Goal: Information Seeking & Learning: Learn about a topic

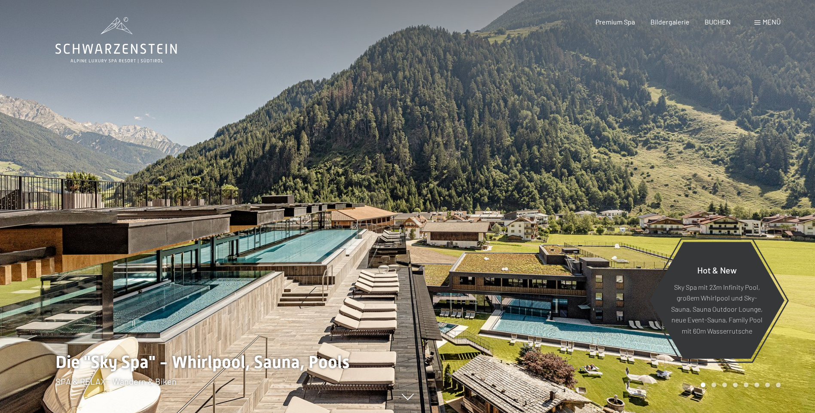
click at [759, 24] on span at bounding box center [758, 23] width 6 height 4
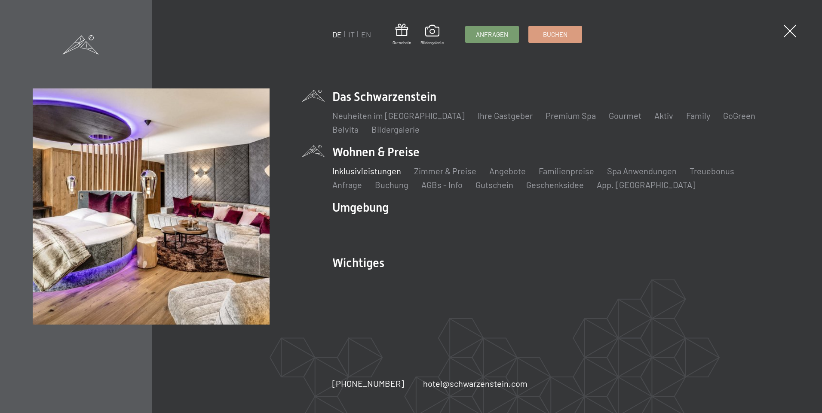
click at [335, 172] on link "Inklusivleistungen" at bounding box center [366, 171] width 69 height 10
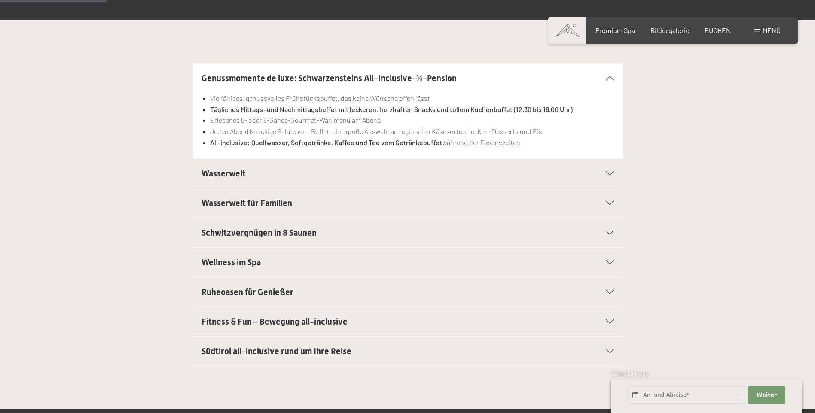
scroll to position [214, 0]
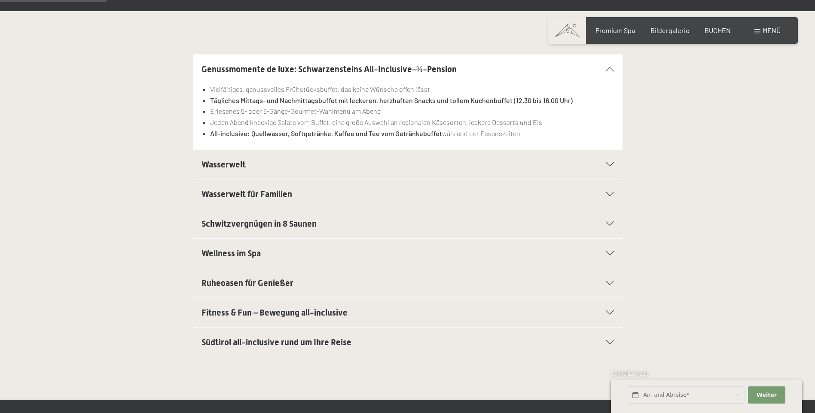
click at [609, 312] on icon at bounding box center [610, 313] width 8 height 4
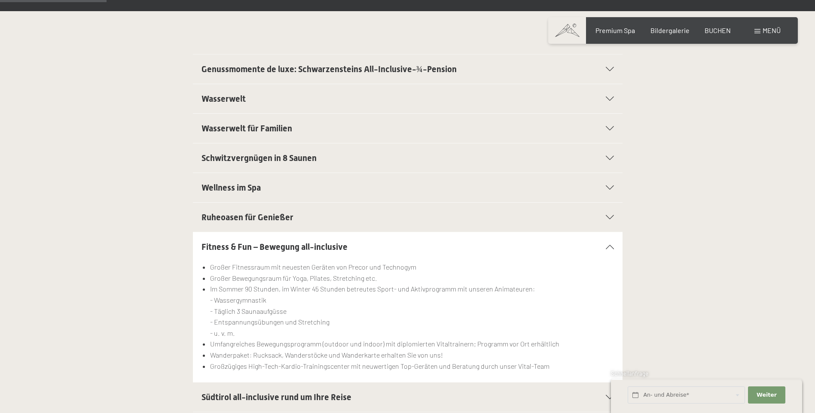
click at [608, 247] on icon at bounding box center [610, 247] width 8 height 4
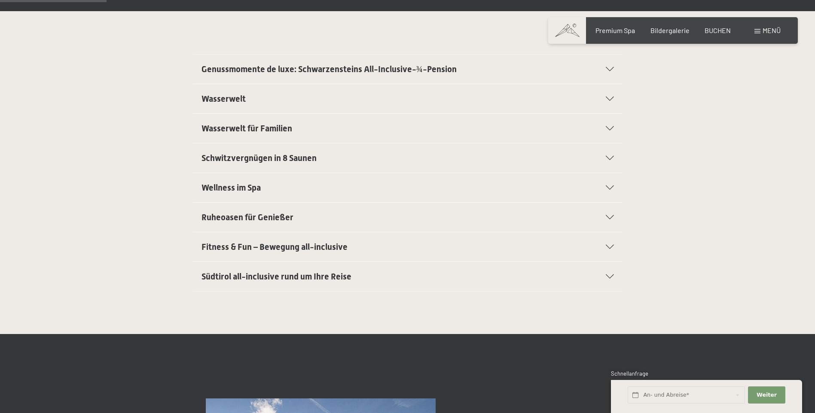
click at [609, 187] on icon at bounding box center [610, 188] width 8 height 4
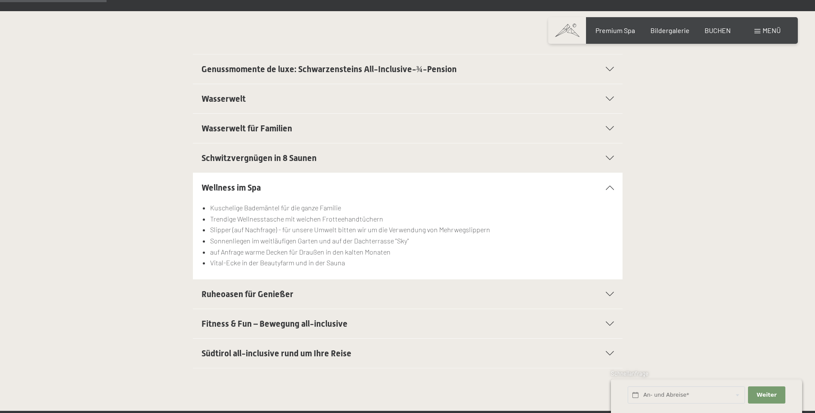
click at [609, 187] on icon at bounding box center [610, 188] width 8 height 4
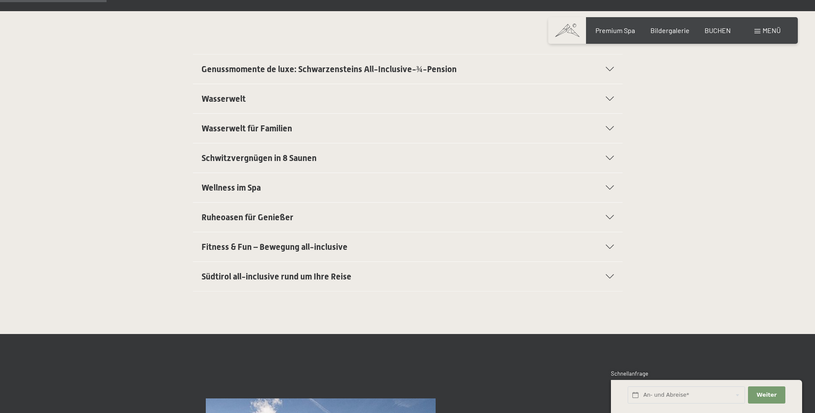
click at [610, 155] on div "Schwitzvergnügen in 8 Saunen" at bounding box center [408, 158] width 412 height 29
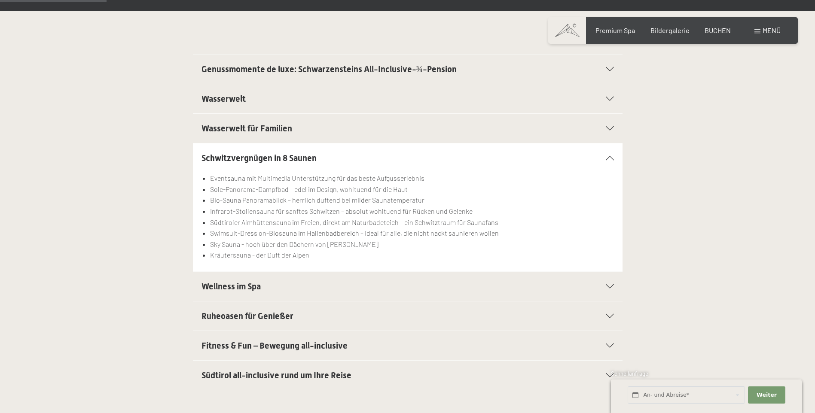
click at [610, 155] on div "Schwitzvergnügen in 8 Saunen" at bounding box center [408, 158] width 412 height 29
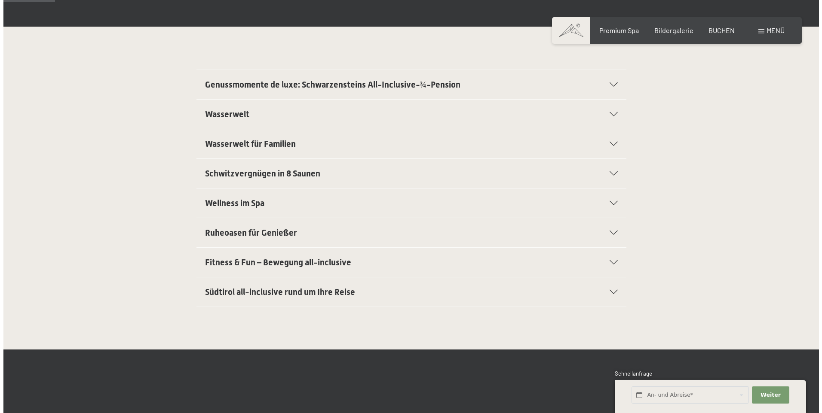
scroll to position [0, 0]
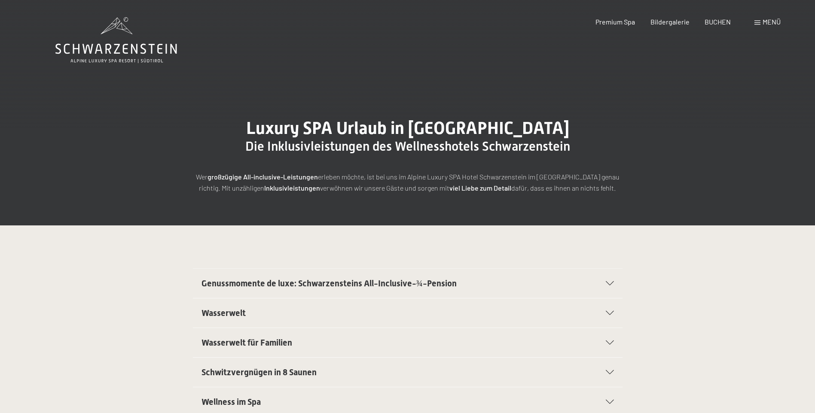
click at [755, 21] on span at bounding box center [758, 23] width 6 height 4
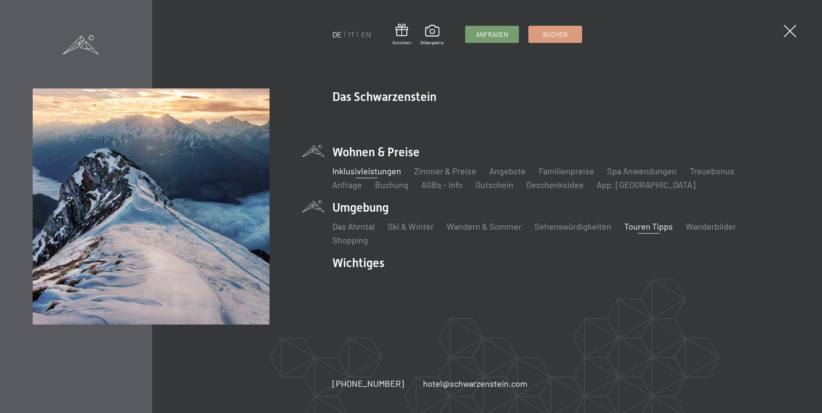
click at [625, 226] on link "Touren Tipps" at bounding box center [648, 226] width 49 height 10
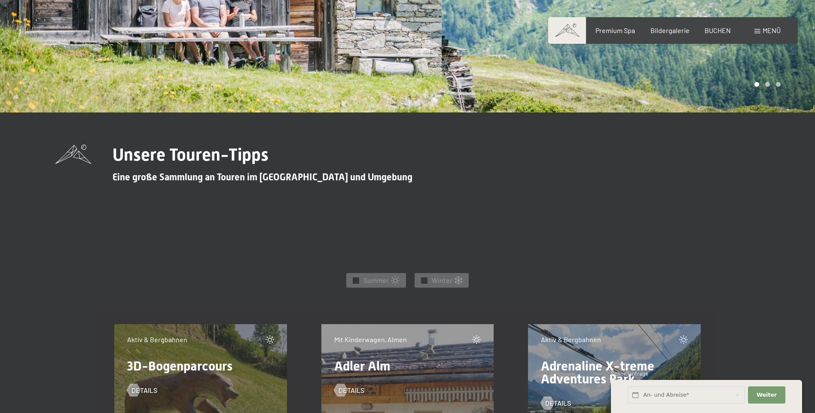
scroll to position [172, 0]
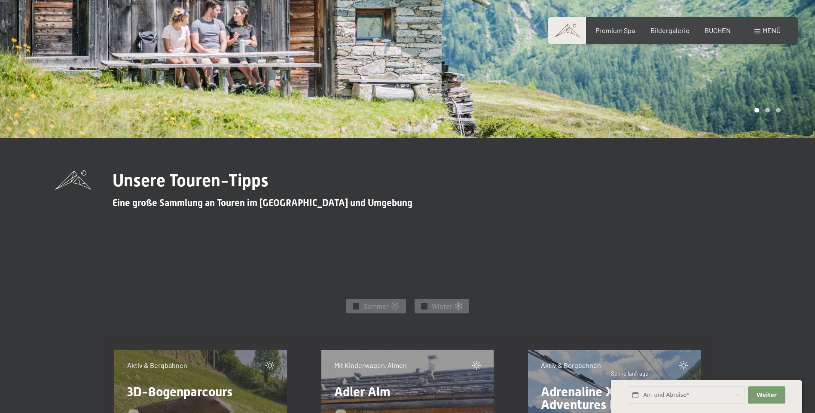
click at [757, 31] on span at bounding box center [758, 31] width 6 height 4
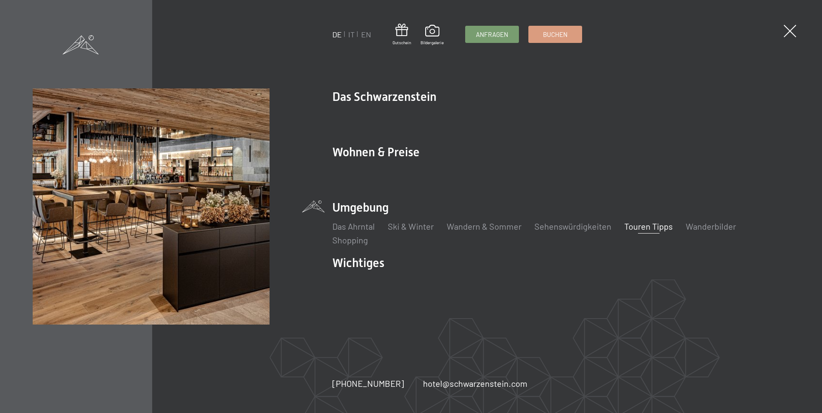
drag, startPoint x: 791, startPoint y: 33, endPoint x: 778, endPoint y: 33, distance: 13.3
click at [790, 33] on span at bounding box center [789, 31] width 12 height 12
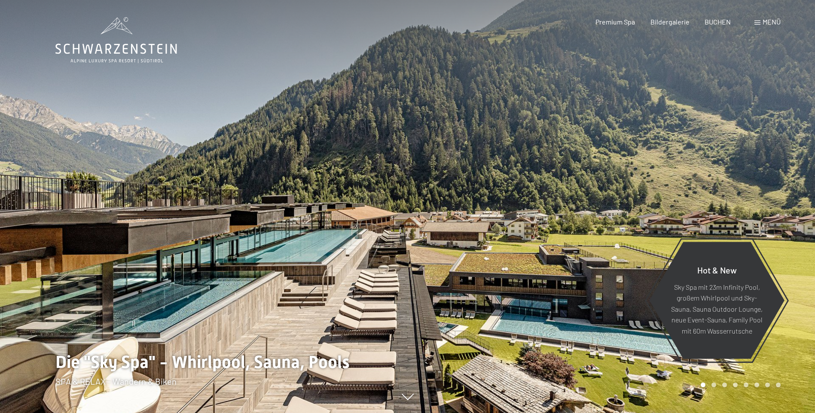
click at [113, 45] on icon at bounding box center [116, 40] width 122 height 46
click at [116, 45] on icon at bounding box center [116, 49] width 122 height 10
click at [121, 54] on icon at bounding box center [116, 40] width 122 height 46
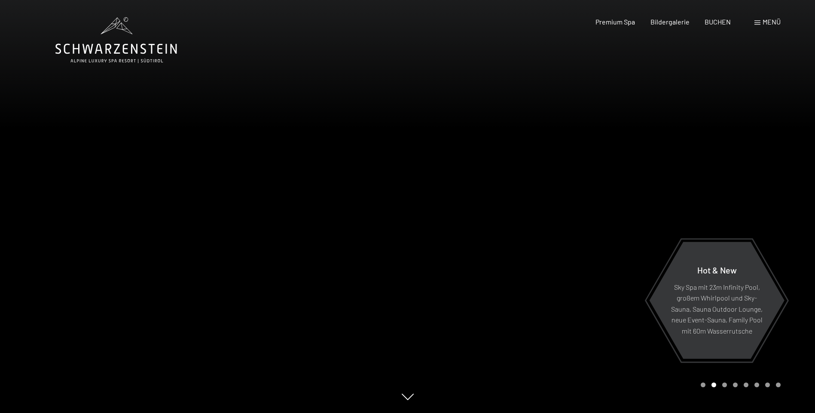
click at [757, 23] on span at bounding box center [758, 23] width 6 height 4
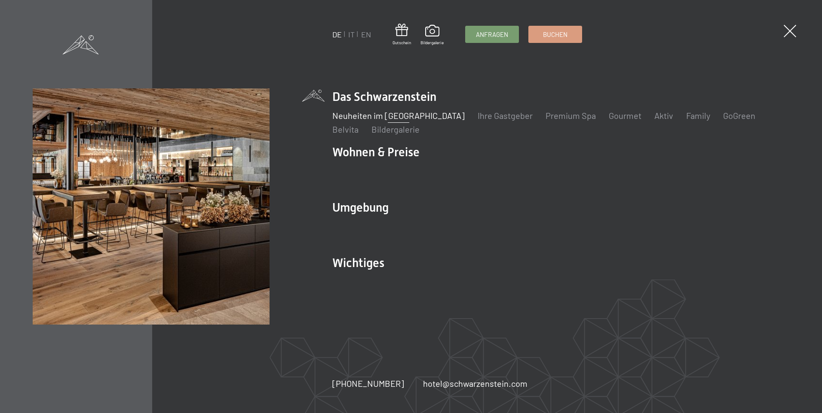
click at [376, 117] on link "Neuheiten im [GEOGRAPHIC_DATA]" at bounding box center [398, 115] width 132 height 10
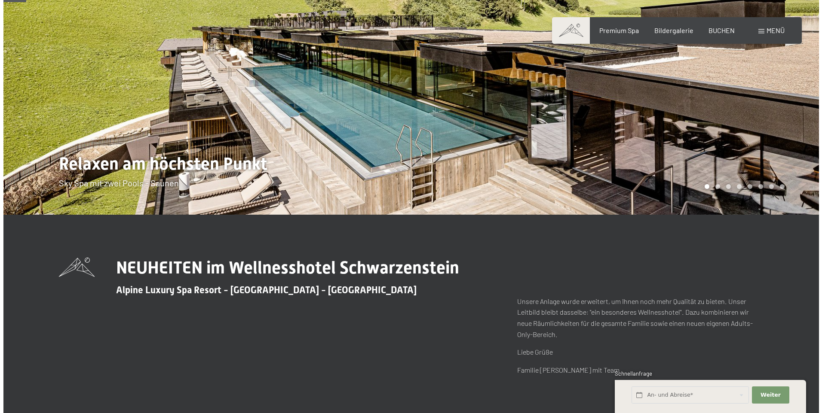
scroll to position [86, 0]
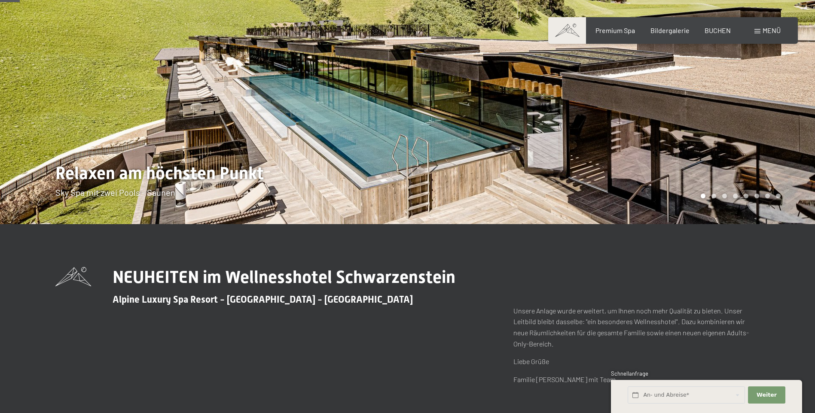
click at [756, 31] on span at bounding box center [758, 31] width 6 height 4
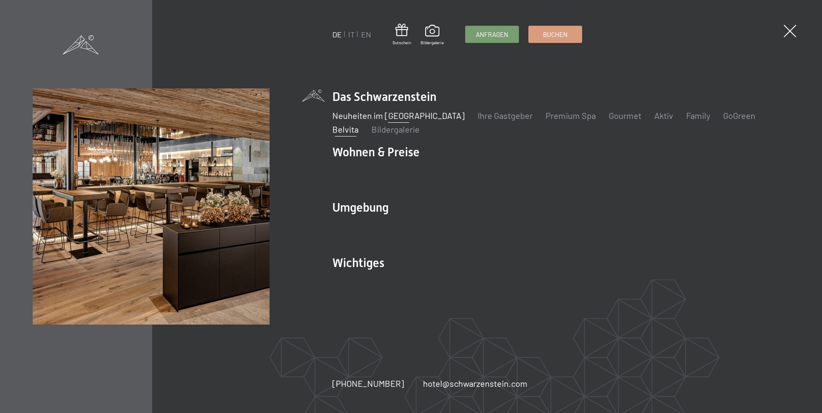
click at [358, 124] on link "Belvita" at bounding box center [345, 129] width 26 height 10
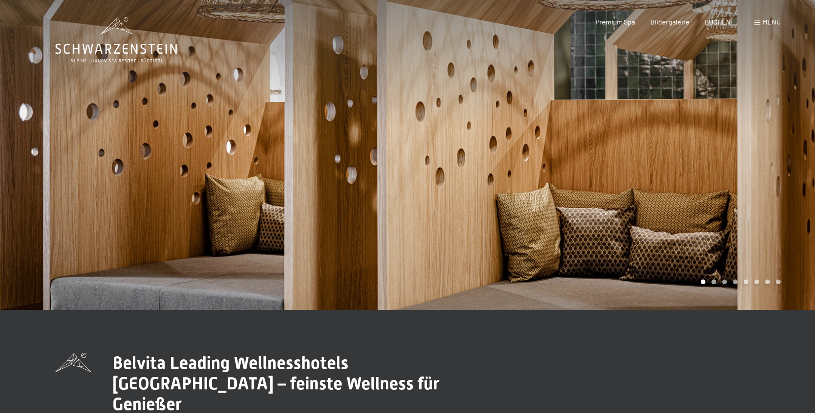
click at [758, 23] on span at bounding box center [758, 23] width 6 height 4
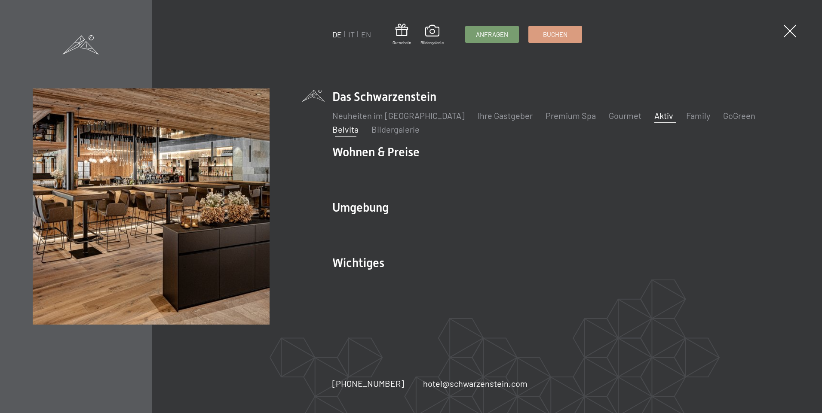
click at [654, 115] on link "Aktiv" at bounding box center [663, 115] width 19 height 10
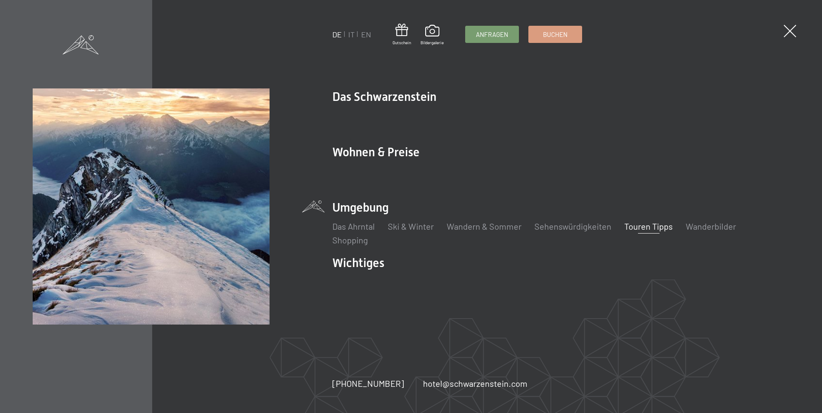
click at [624, 228] on link "Touren Tipps" at bounding box center [648, 226] width 49 height 10
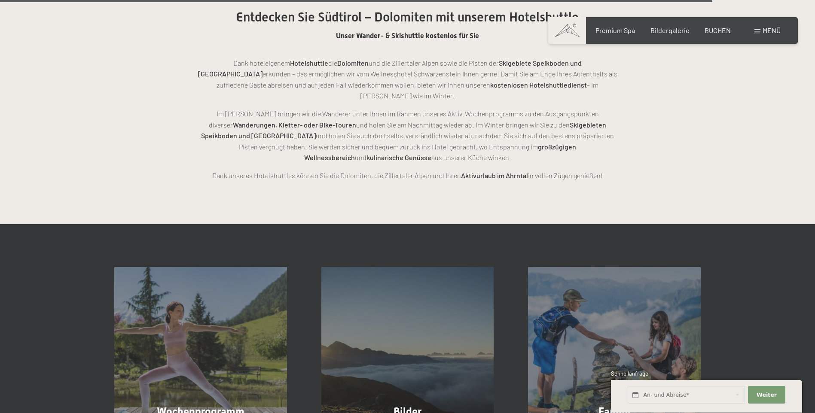
scroll to position [2234, 0]
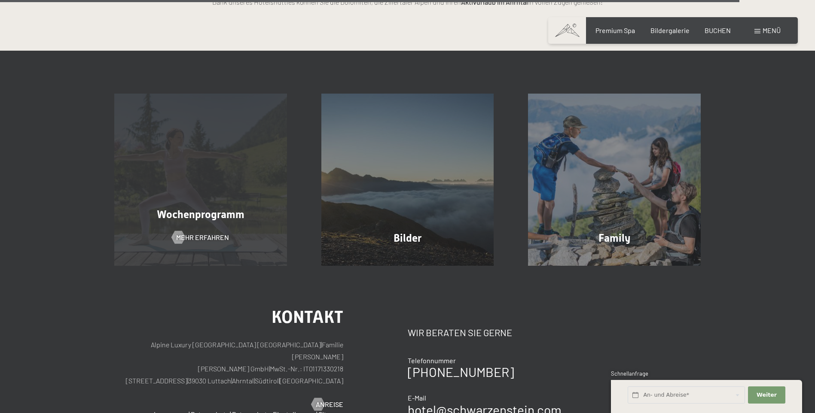
click at [183, 157] on div "Wochenprogramm Mehr erfahren" at bounding box center [200, 180] width 207 height 173
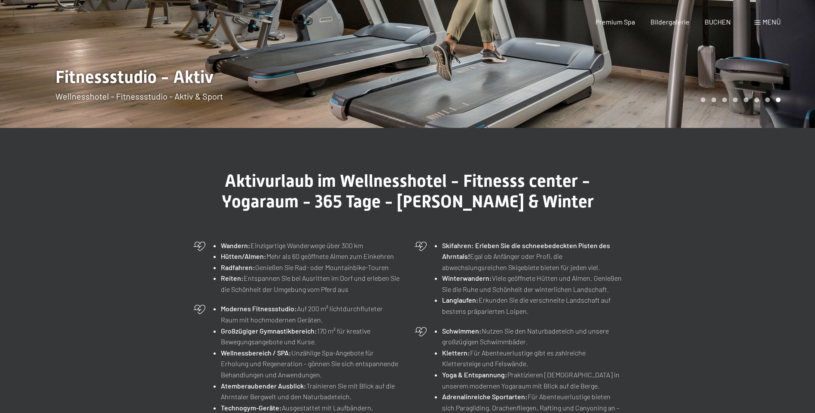
scroll to position [0, 0]
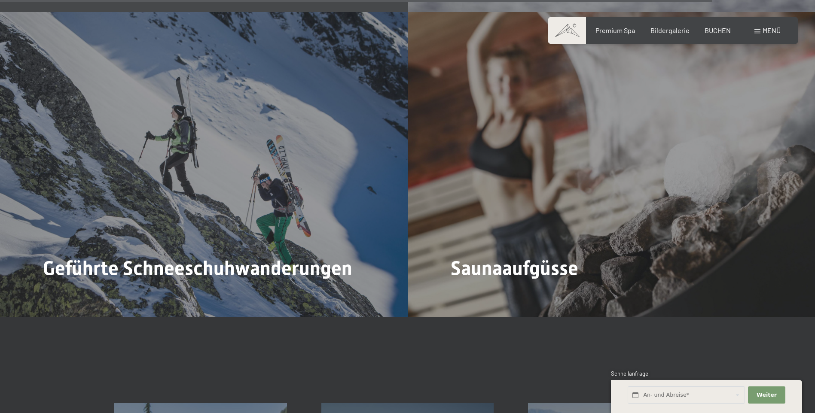
scroll to position [3437, 0]
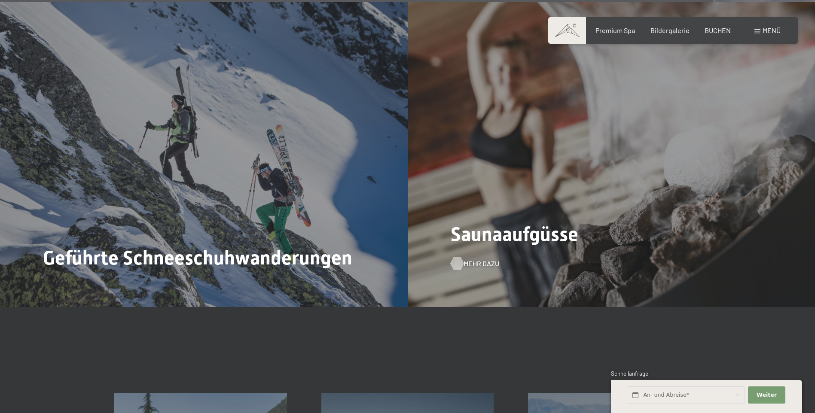
click at [461, 257] on div at bounding box center [456, 263] width 7 height 13
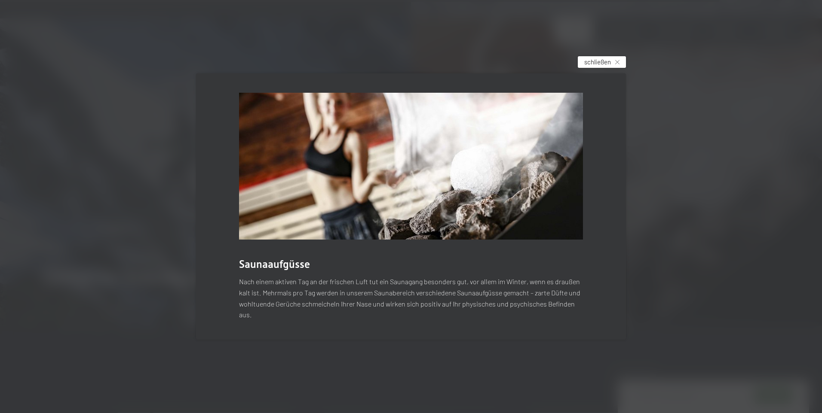
click at [615, 60] on icon at bounding box center [617, 62] width 4 height 4
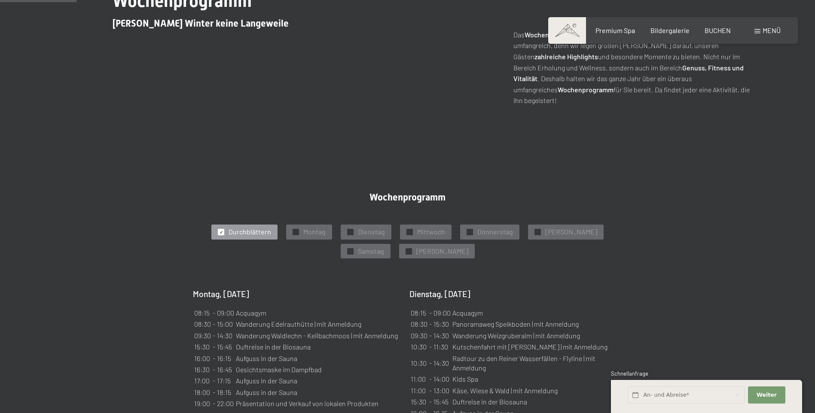
scroll to position [387, 0]
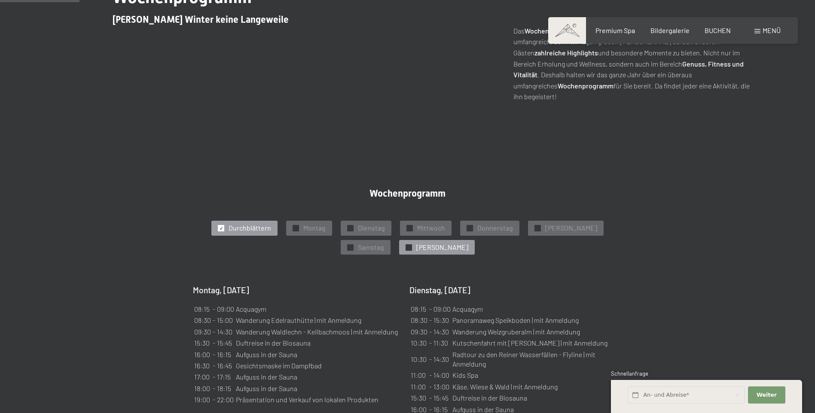
click at [399, 240] on div "✓ [PERSON_NAME]" at bounding box center [437, 247] width 76 height 15
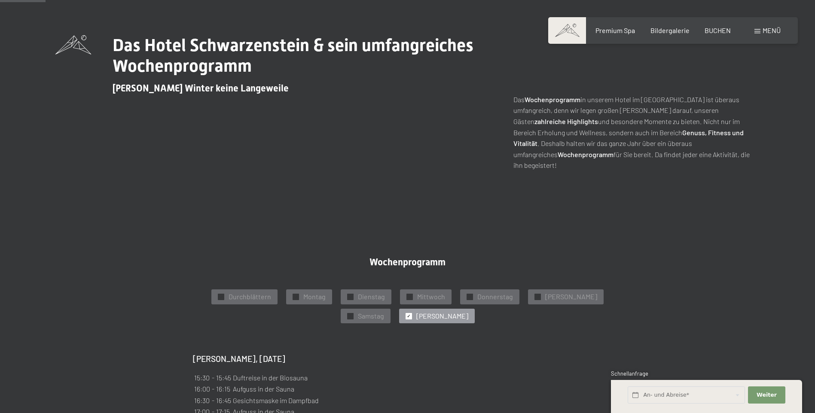
scroll to position [379, 0]
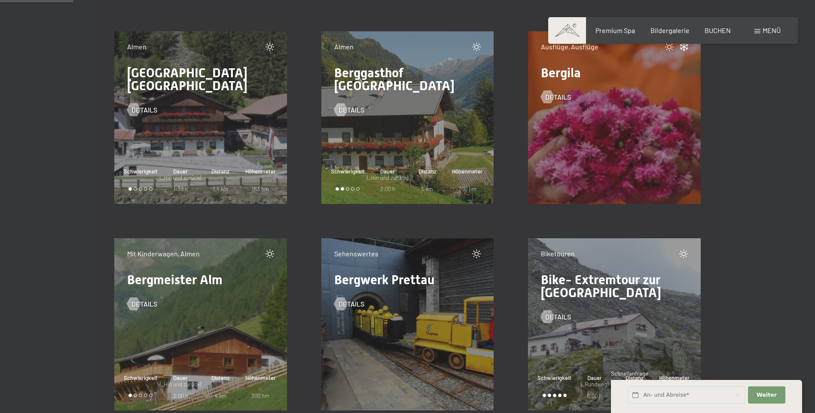
scroll to position [1332, 0]
